Goal: Navigation & Orientation: Find specific page/section

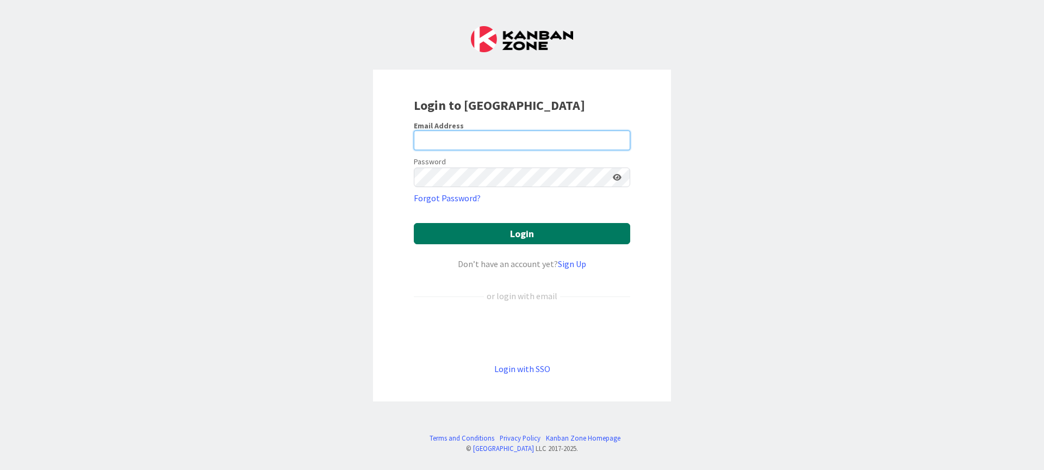
type input "[PERSON_NAME][EMAIL_ADDRESS][DOMAIN_NAME]"
click at [505, 234] on button "Login" at bounding box center [522, 233] width 216 height 21
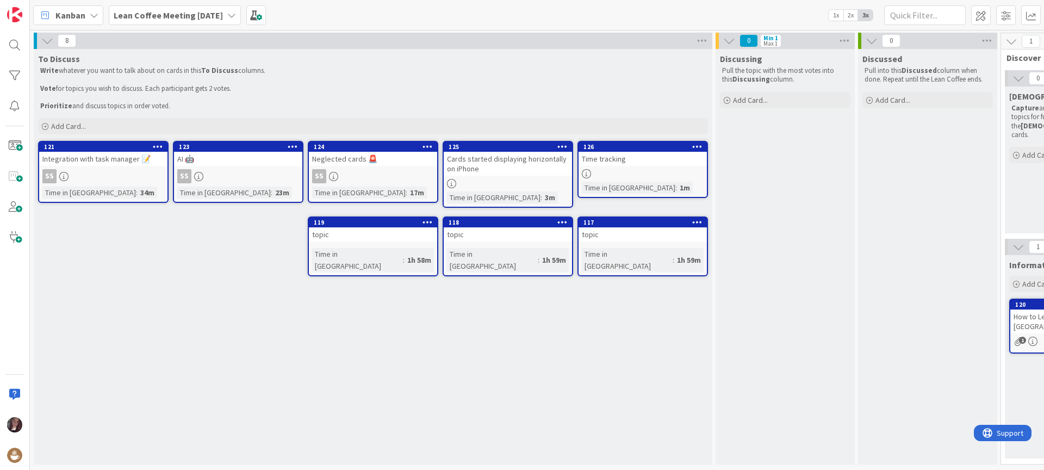
click at [96, 176] on div "SS" at bounding box center [103, 176] width 128 height 14
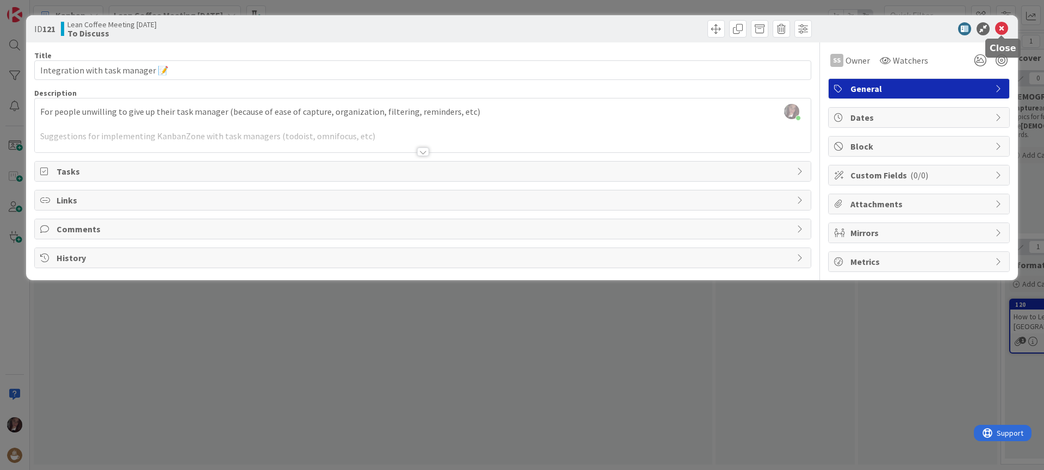
click at [1006, 30] on icon at bounding box center [1001, 28] width 13 height 13
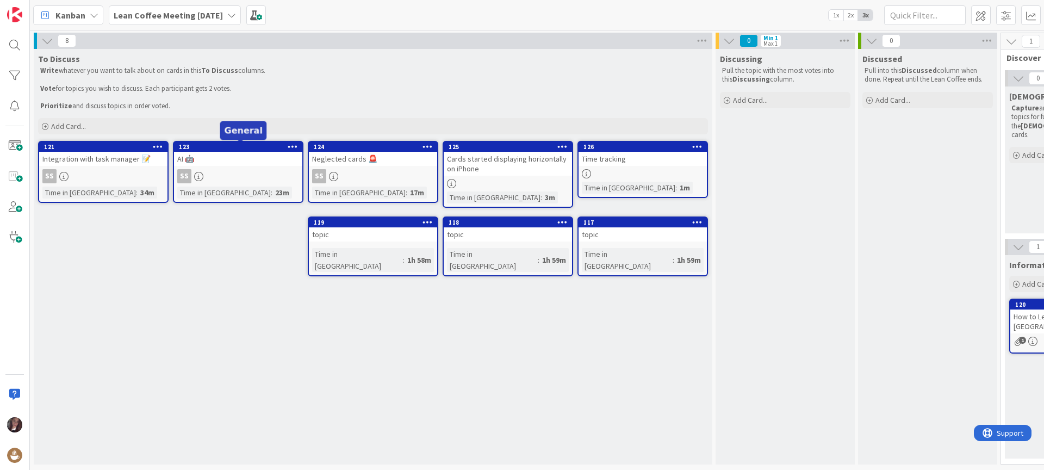
click at [263, 147] on div "123" at bounding box center [240, 147] width 123 height 8
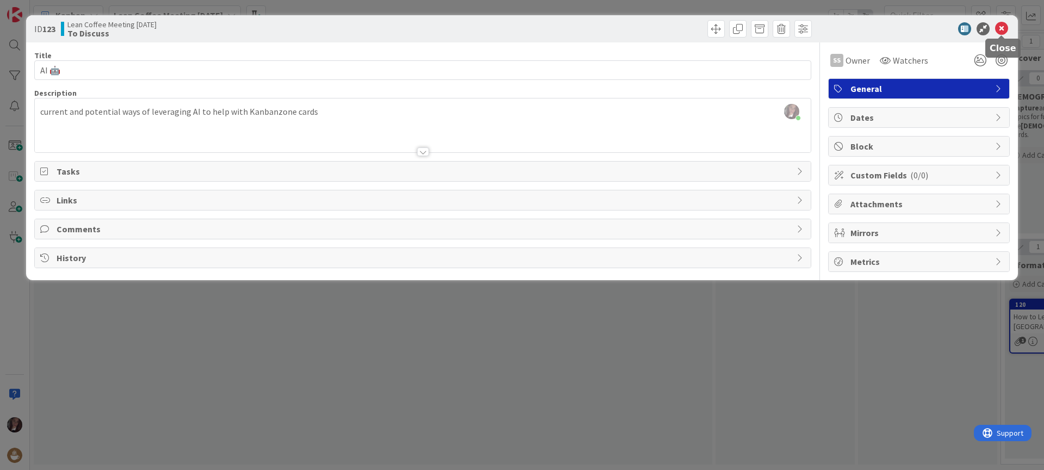
click at [997, 27] on icon at bounding box center [1001, 28] width 13 height 13
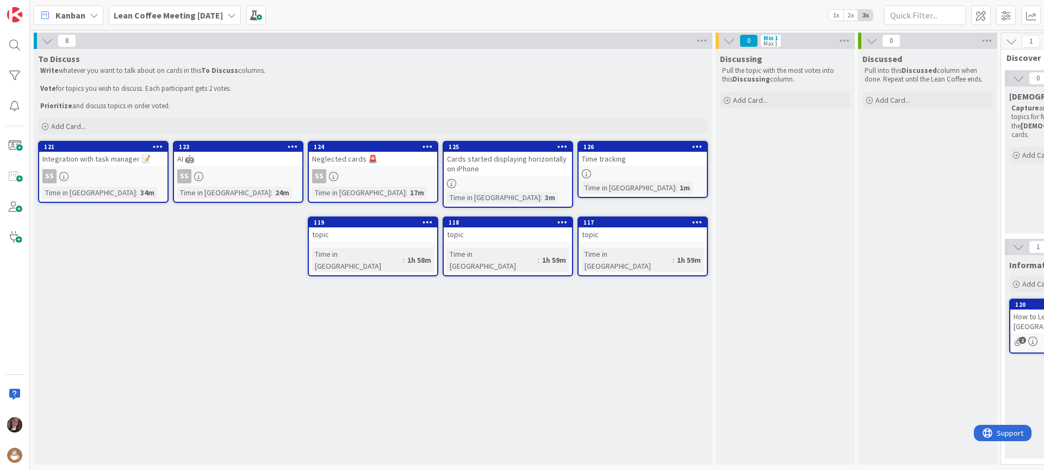
click at [413, 164] on div "Neglected cards 🚨" at bounding box center [373, 159] width 128 height 14
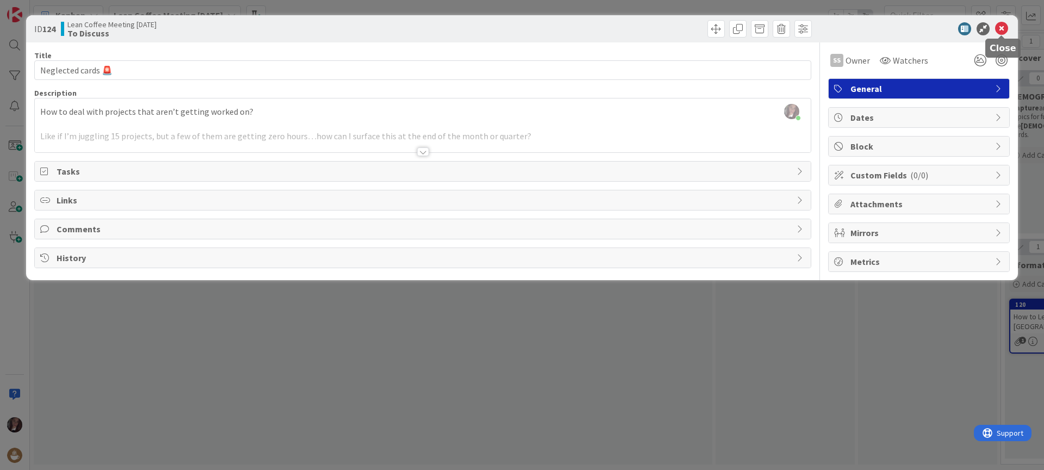
click at [1002, 27] on icon at bounding box center [1001, 28] width 13 height 13
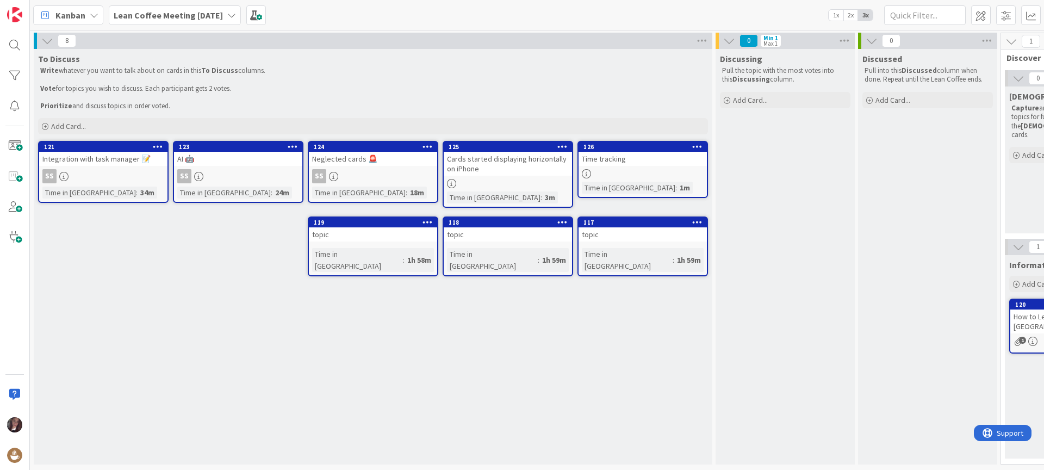
click at [515, 164] on div "Cards started displaying horizontally on iPhone" at bounding box center [508, 164] width 128 height 24
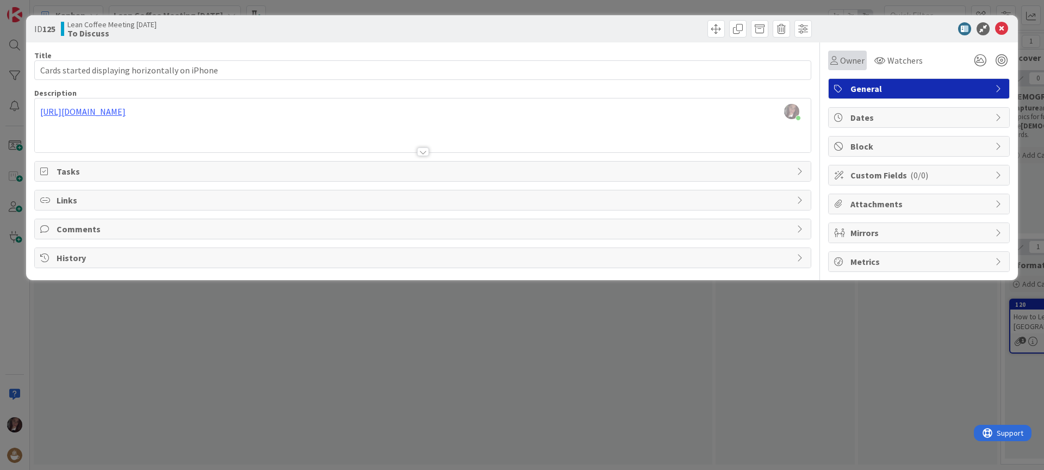
click at [854, 58] on span "Owner" at bounding box center [852, 60] width 24 height 13
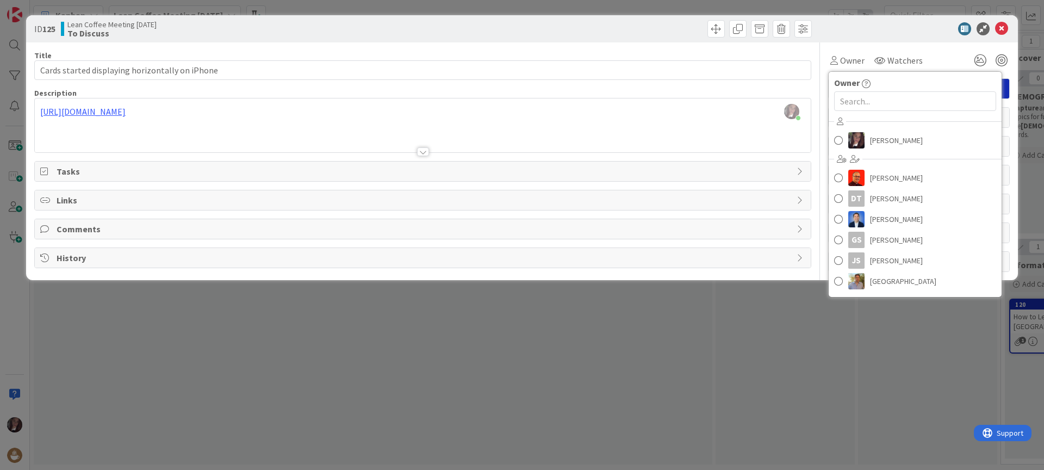
click at [873, 28] on div at bounding box center [913, 28] width 192 height 13
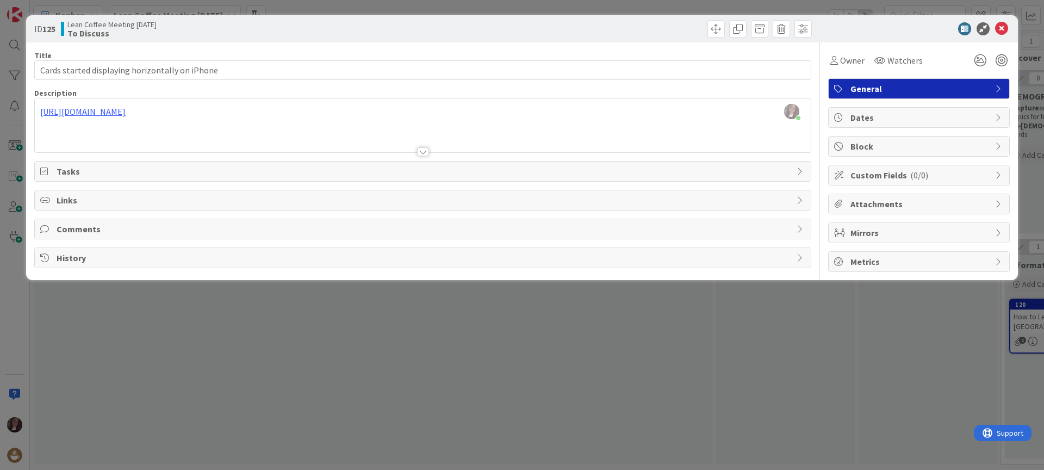
click at [79, 262] on span "History" at bounding box center [424, 257] width 735 height 13
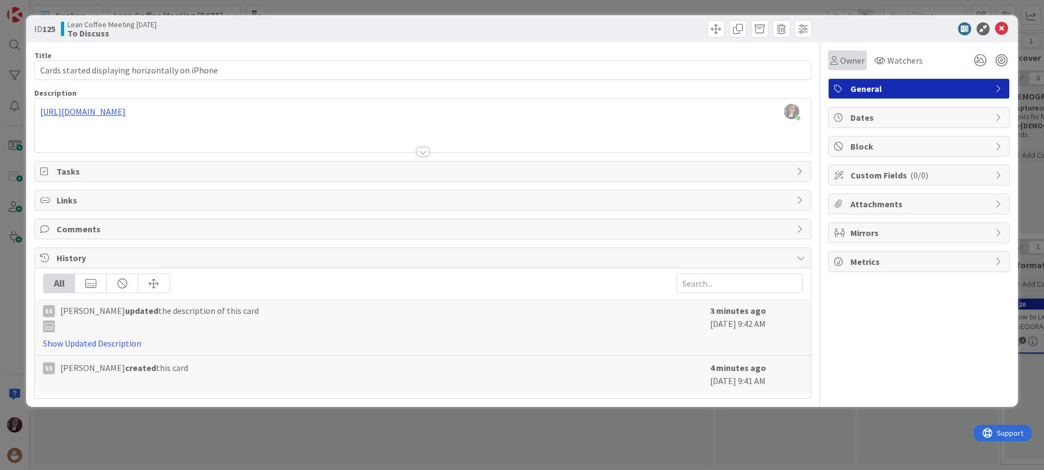
click at [855, 61] on span "Owner" at bounding box center [852, 60] width 24 height 13
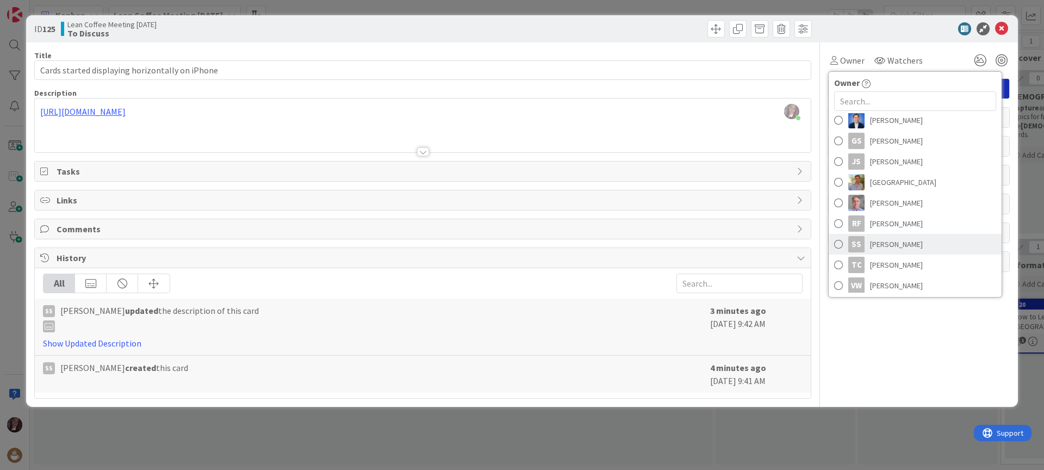
scroll to position [102, 0]
click at [837, 242] on span at bounding box center [838, 241] width 9 height 16
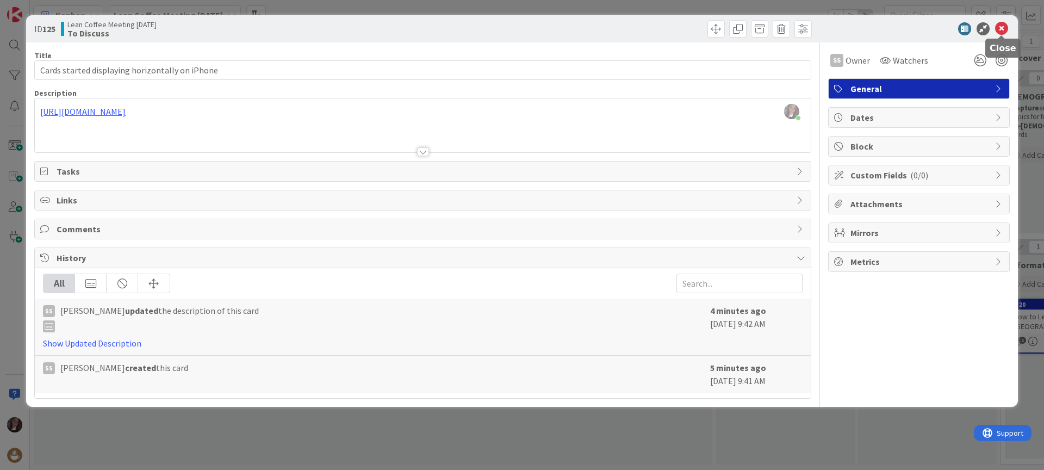
click at [1003, 27] on icon at bounding box center [1001, 28] width 13 height 13
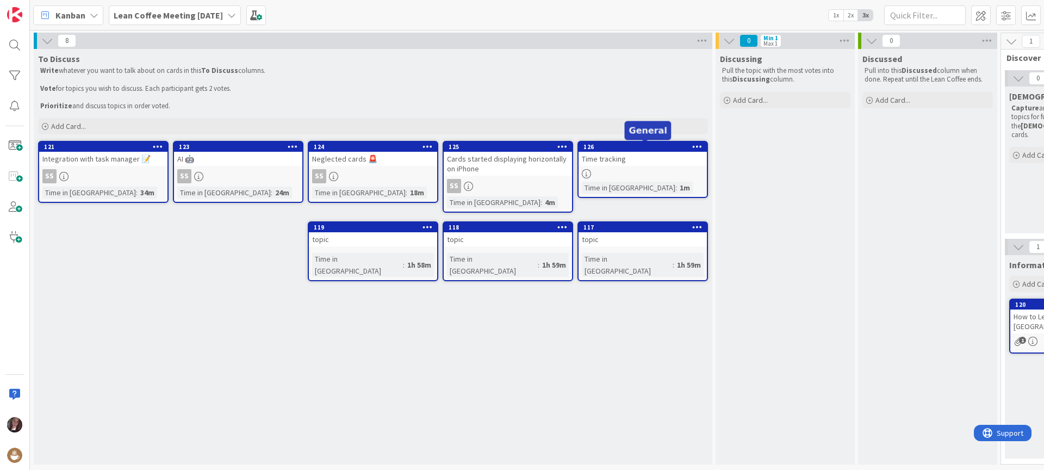
click at [617, 145] on div "126" at bounding box center [644, 147] width 123 height 8
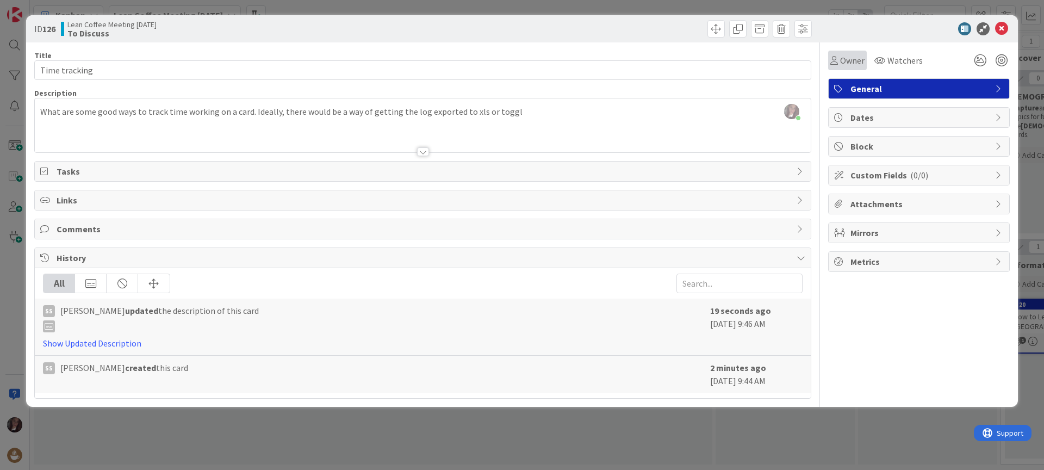
click at [838, 56] on div "Owner" at bounding box center [847, 60] width 34 height 13
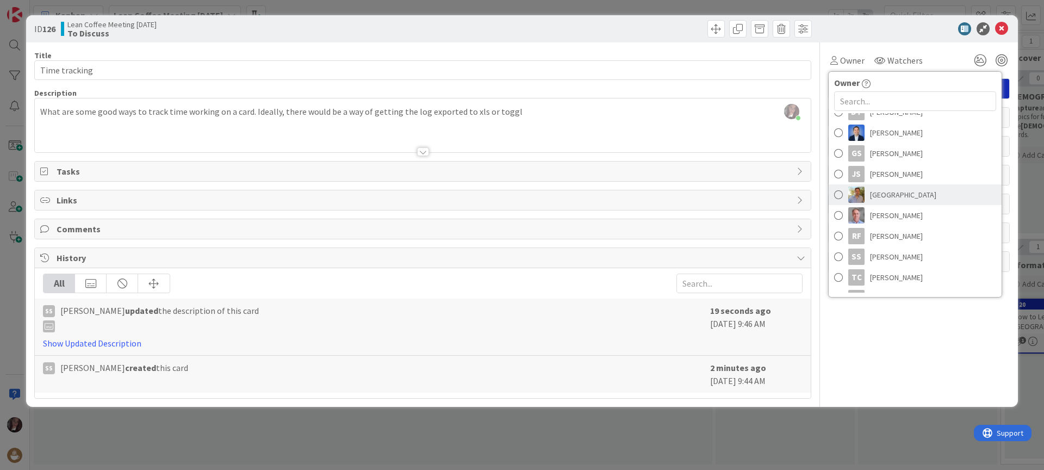
scroll to position [102, 0]
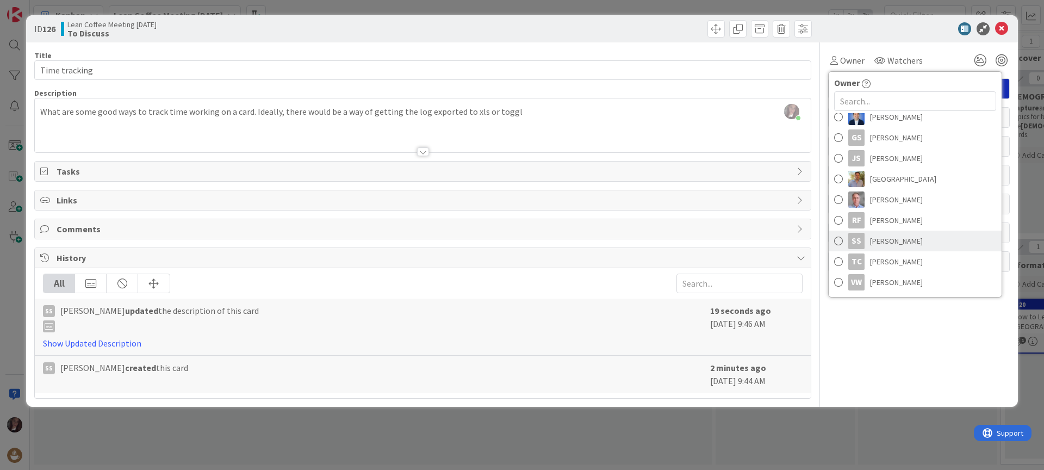
click at [837, 241] on span at bounding box center [838, 241] width 9 height 16
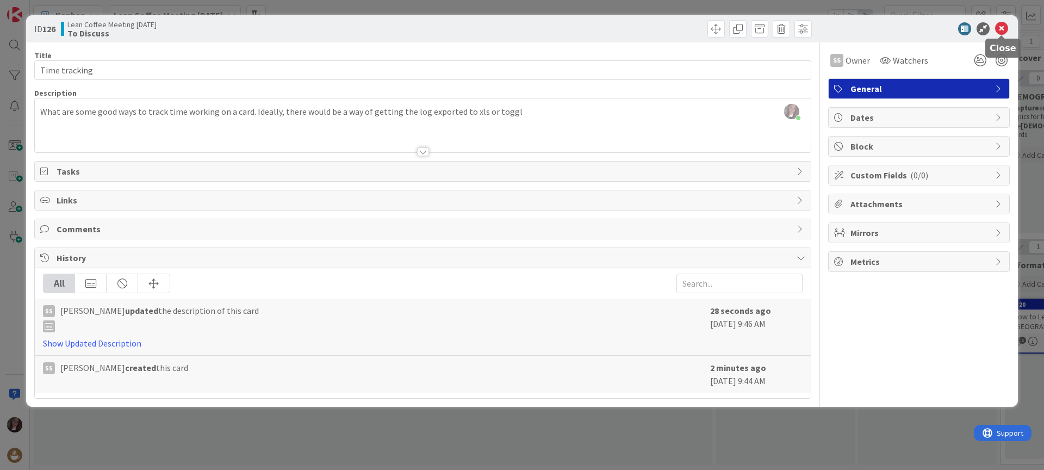
click at [1001, 26] on icon at bounding box center [1001, 28] width 13 height 13
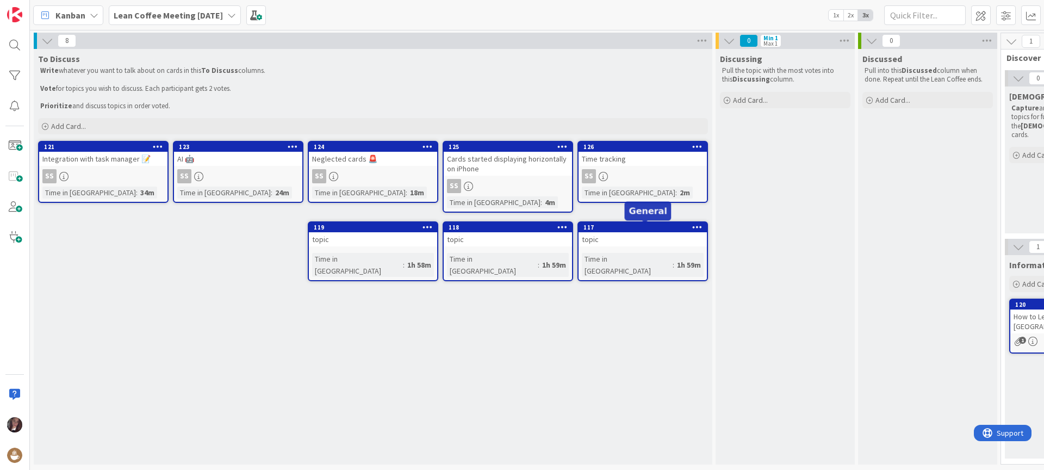
click at [635, 231] on div "117" at bounding box center [644, 227] width 123 height 8
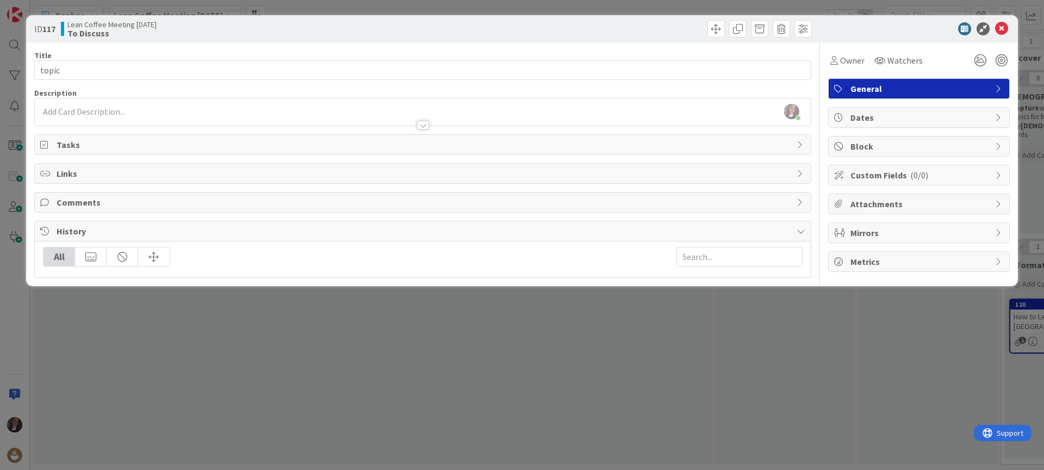
click at [69, 228] on span "History" at bounding box center [424, 231] width 735 height 13
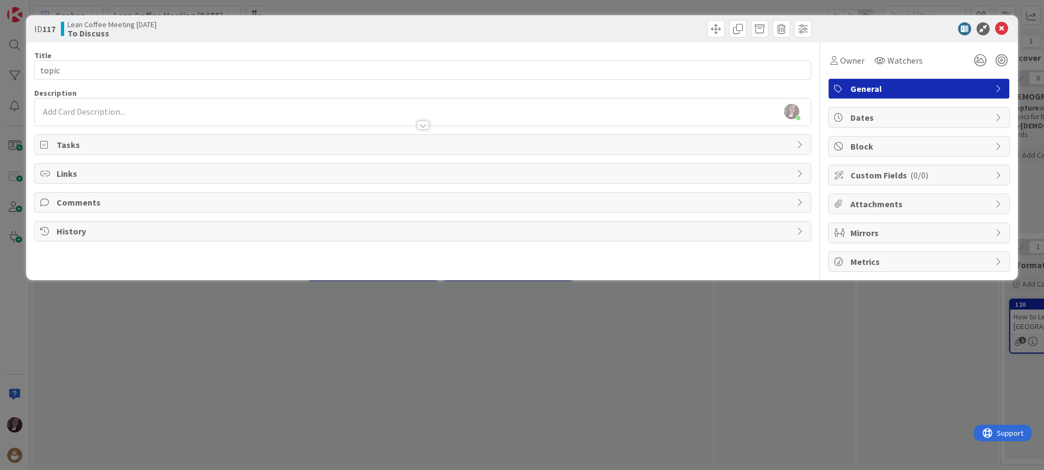
click at [68, 228] on span "History" at bounding box center [424, 231] width 735 height 13
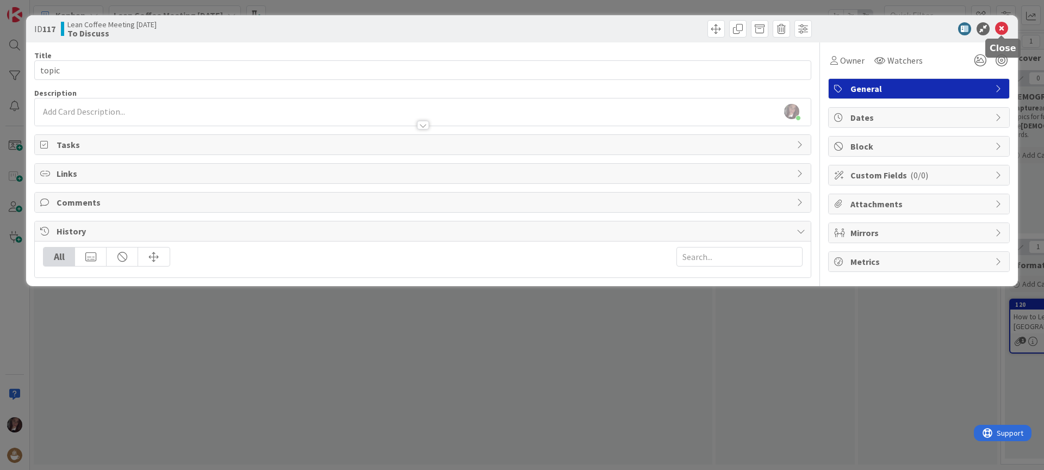
click at [1005, 25] on icon at bounding box center [1001, 28] width 13 height 13
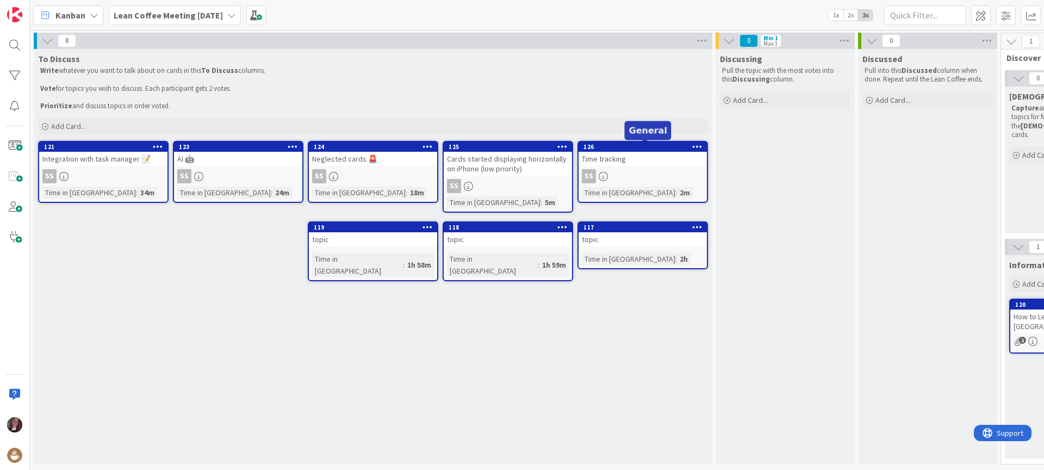
click at [606, 145] on div "126" at bounding box center [644, 147] width 123 height 8
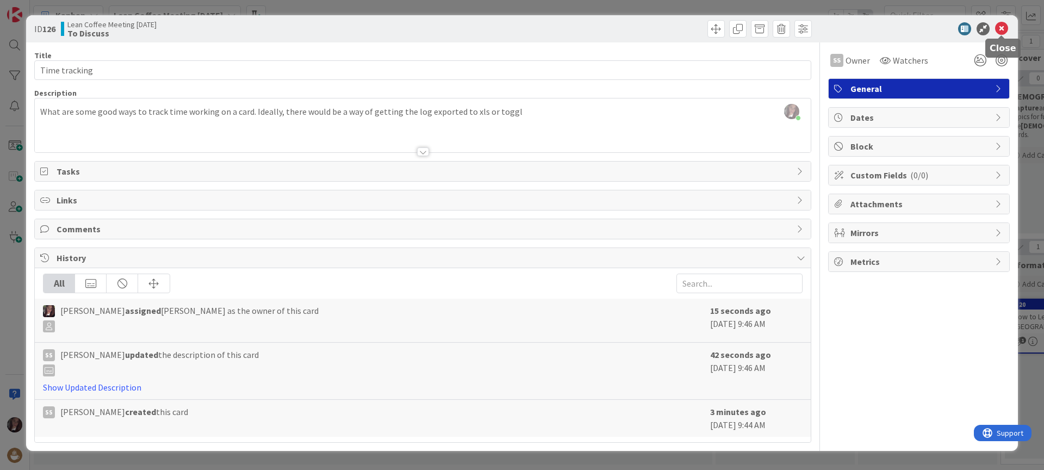
click at [1003, 27] on icon at bounding box center [1001, 28] width 13 height 13
